Goal: Information Seeking & Learning: Learn about a topic

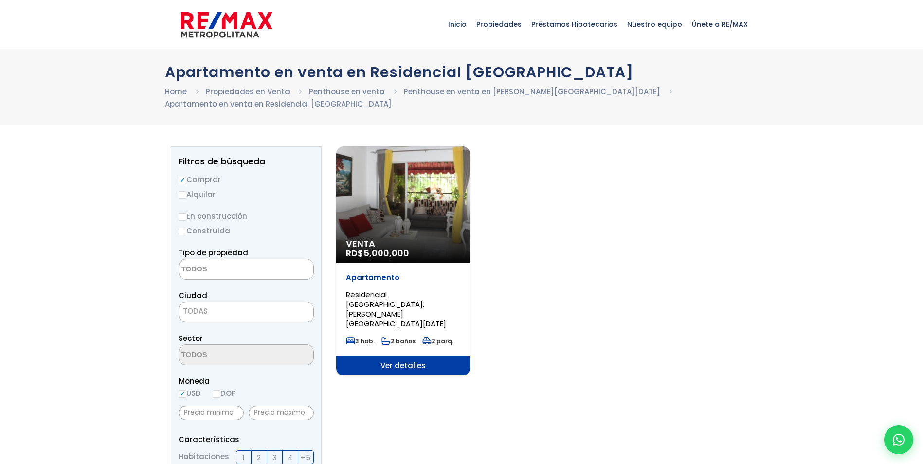
select select
click at [433, 207] on div "Venta RD$ 5,000,000" at bounding box center [403, 204] width 134 height 117
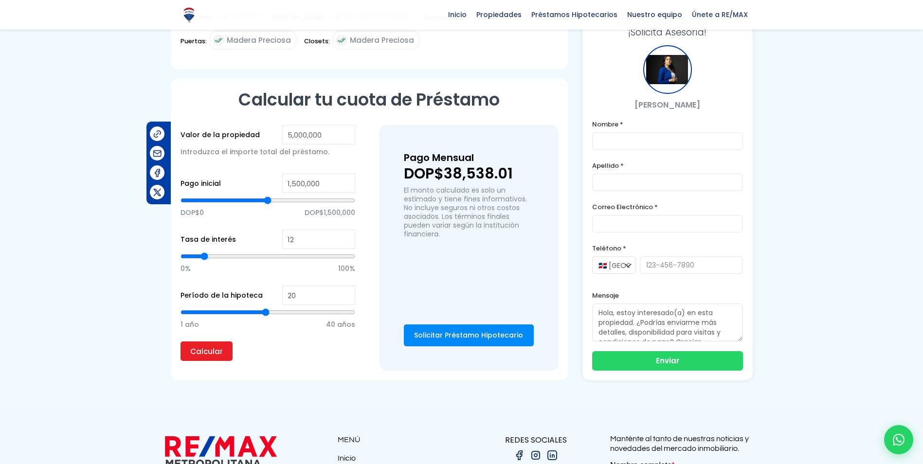
scroll to position [584, 0]
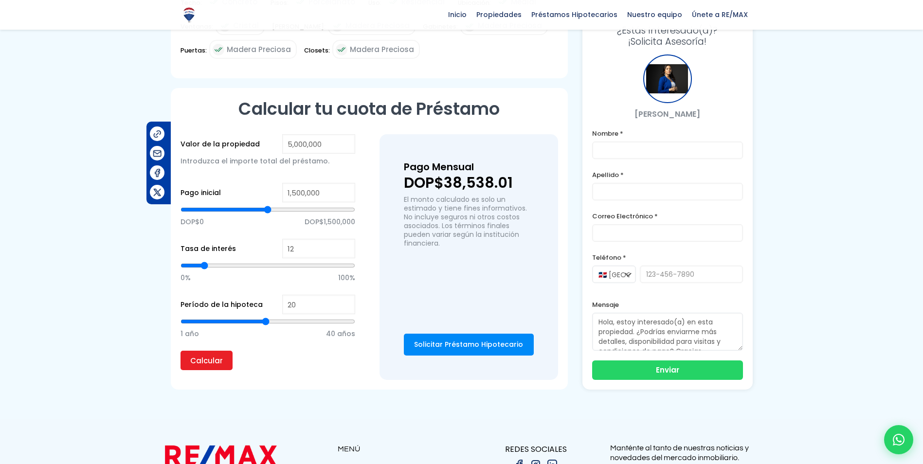
drag, startPoint x: 459, startPoint y: 272, endPoint x: 383, endPoint y: 324, distance: 92.2
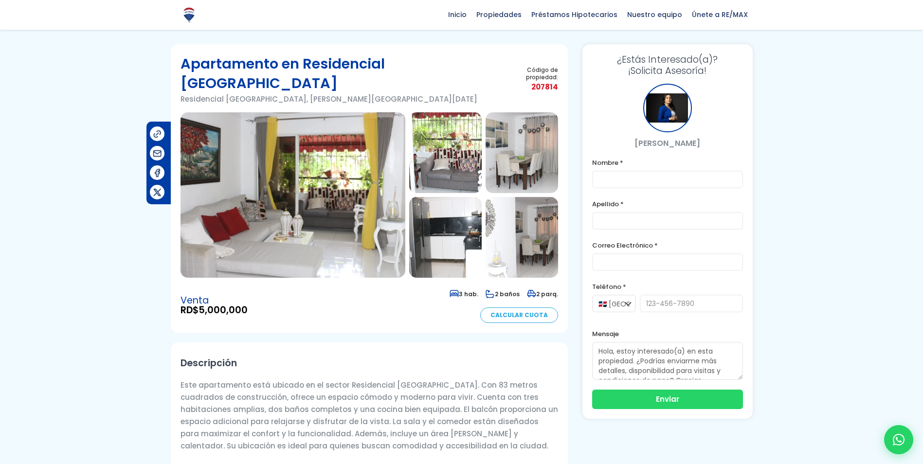
scroll to position [0, 0]
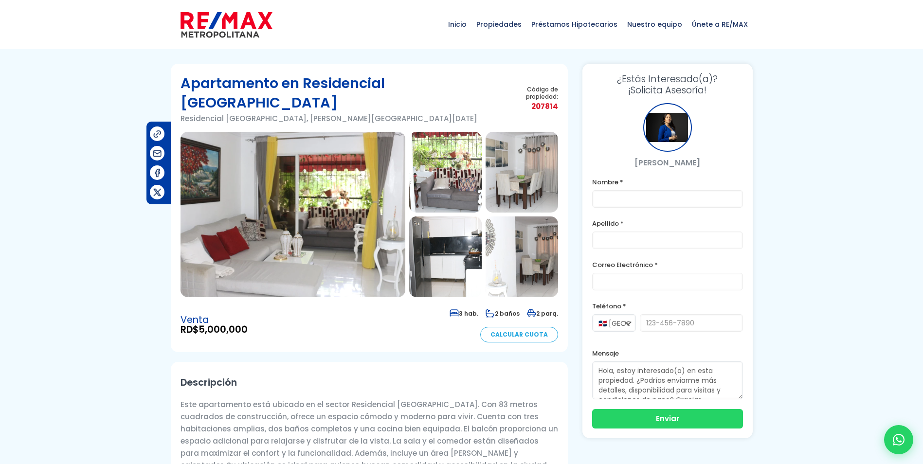
click at [499, 222] on img at bounding box center [521, 256] width 72 height 81
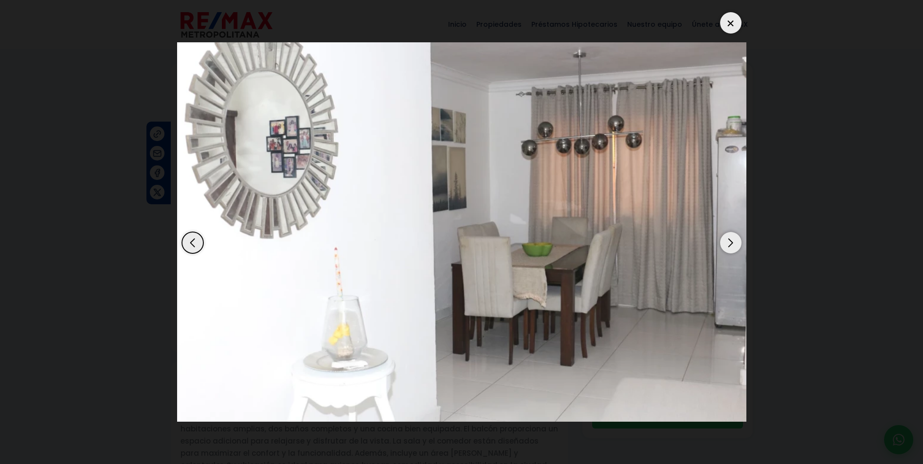
click at [733, 244] on div "Next slide" at bounding box center [730, 242] width 21 height 21
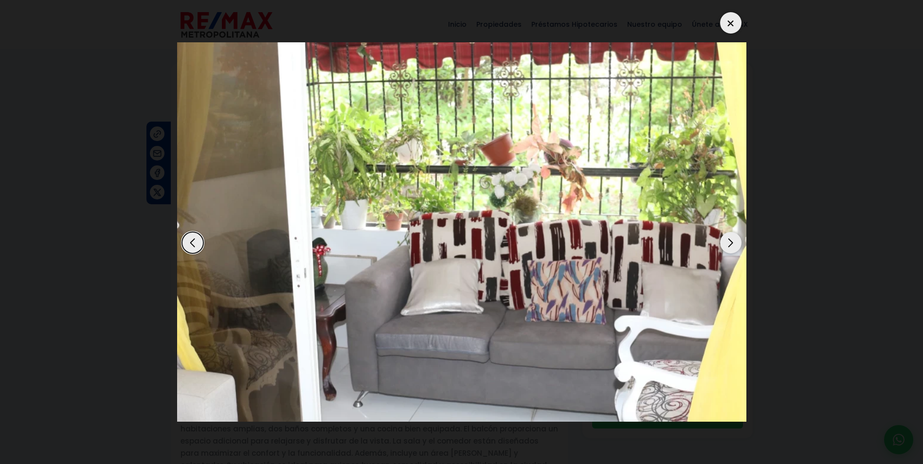
click at [733, 244] on div "Next slide" at bounding box center [730, 242] width 21 height 21
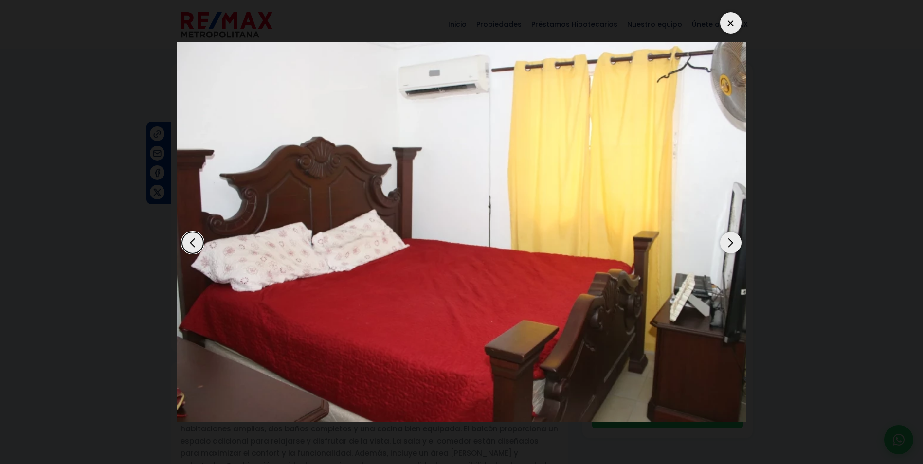
click at [733, 244] on div "Next slide" at bounding box center [730, 242] width 21 height 21
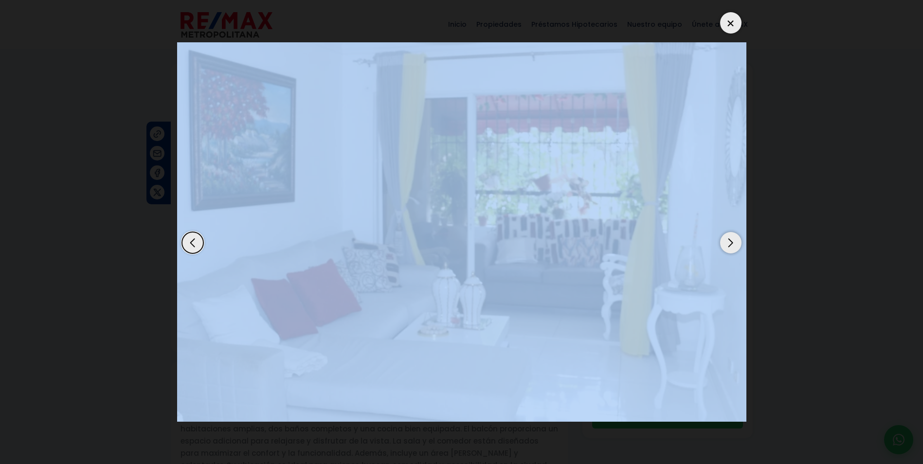
click at [733, 244] on div "Next slide" at bounding box center [730, 242] width 21 height 21
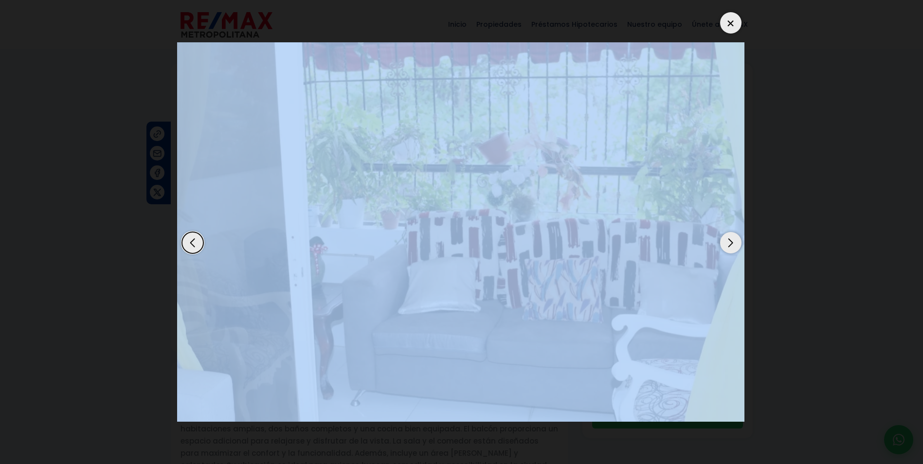
click at [739, 20] on div at bounding box center [461, 231] width 569 height 449
click at [736, 22] on div at bounding box center [730, 22] width 21 height 21
